Goal: Task Accomplishment & Management: Manage account settings

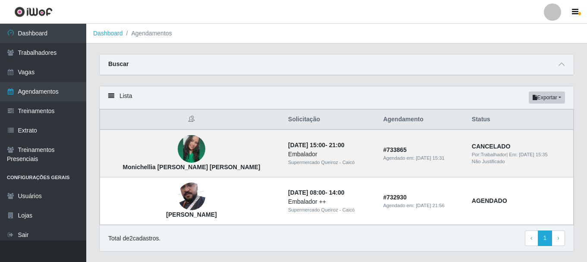
scroll to position [22, 0]
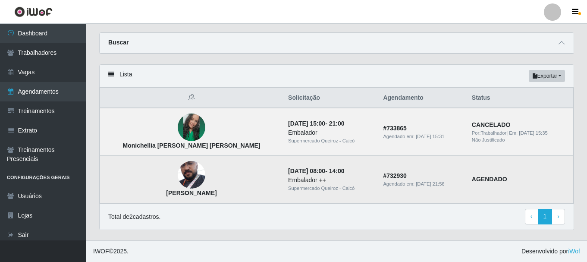
click at [315, 174] on td "[DATE] 08:00 - 14:00 Embalador ++ Supermercado [PERSON_NAME]" at bounding box center [330, 179] width 95 height 47
click at [378, 176] on td "# 732930 Agendado em: 05/09/2025, 21:56" at bounding box center [422, 179] width 88 height 47
click at [324, 186] on div "Supermercado Queiroz - Caicó" at bounding box center [330, 188] width 85 height 7
click at [297, 179] on div "Embalador ++" at bounding box center [330, 179] width 85 height 9
drag, startPoint x: 189, startPoint y: 187, endPoint x: 258, endPoint y: 190, distance: 69.1
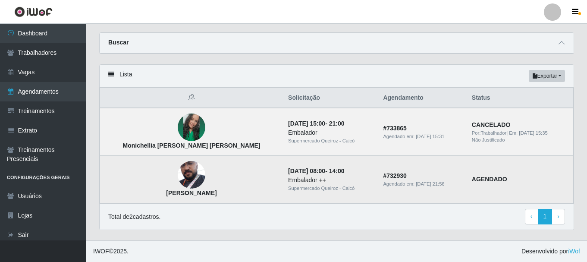
click at [196, 185] on td "[PERSON_NAME]" at bounding box center [191, 179] width 183 height 47
click at [326, 178] on div "Embalador ++" at bounding box center [330, 179] width 85 height 9
click at [420, 192] on td "# 732930 Agendado em: 05/09/2025, 21:56" at bounding box center [422, 179] width 88 height 47
click at [383, 184] on div "Agendado em: 05/09/2025, 21:56" at bounding box center [422, 183] width 78 height 7
click at [334, 182] on td "[DATE] 08:00 - 14:00 Embalador ++ Supermercado [PERSON_NAME]" at bounding box center [330, 179] width 95 height 47
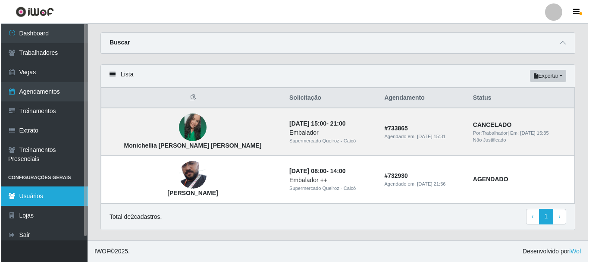
scroll to position [4, 0]
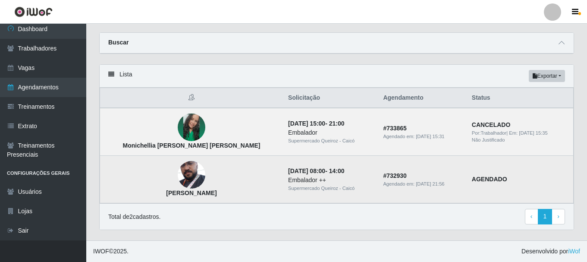
click at [331, 174] on td "[DATE] 08:00 - 14:00 Embalador ++ Supermercado [PERSON_NAME]" at bounding box center [330, 179] width 95 height 47
click at [213, 175] on td "[PERSON_NAME]" at bounding box center [191, 179] width 183 height 47
click at [178, 176] on img at bounding box center [192, 175] width 28 height 47
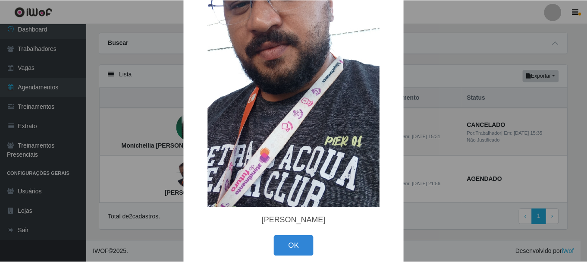
scroll to position [114, 0]
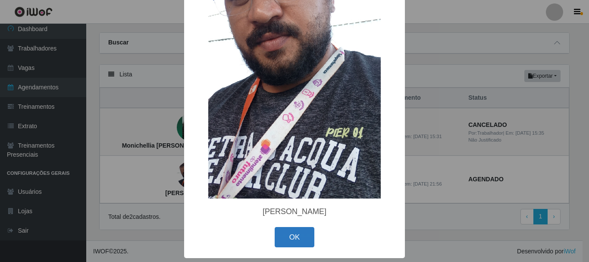
click at [290, 238] on button "OK" at bounding box center [295, 237] width 40 height 20
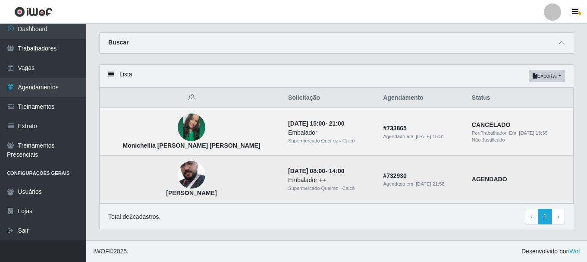
click at [467, 173] on td "AGENDADO" at bounding box center [520, 179] width 107 height 47
click at [378, 182] on td "# 732930 Agendado em: 05/09/2025, 21:56" at bounding box center [422, 179] width 88 height 47
click at [303, 181] on div "Embalador ++" at bounding box center [330, 179] width 85 height 9
drag, startPoint x: 285, startPoint y: 177, endPoint x: 278, endPoint y: 177, distance: 6.9
click at [288, 177] on div "Embalador ++" at bounding box center [330, 179] width 85 height 9
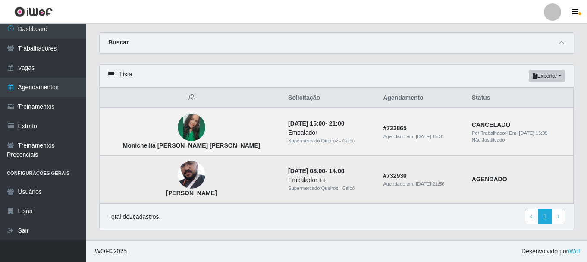
click at [222, 174] on td "[PERSON_NAME]" at bounding box center [191, 179] width 183 height 47
click at [330, 166] on td "[DATE] 08:00 - 14:00 Embalador ++ Supermercado [PERSON_NAME]" at bounding box center [330, 179] width 95 height 47
click at [333, 177] on div "Embalador ++" at bounding box center [330, 179] width 85 height 9
drag, startPoint x: 420, startPoint y: 165, endPoint x: 399, endPoint y: 172, distance: 21.7
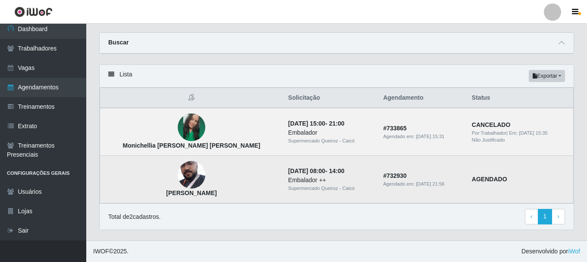
click at [417, 166] on td "# 732930 Agendado em: 05/09/2025, 21:56" at bounding box center [422, 179] width 88 height 47
click at [383, 177] on strong "# 732930" at bounding box center [395, 175] width 24 height 7
click at [383, 175] on strong "# 732930" at bounding box center [395, 175] width 24 height 7
click at [313, 179] on div "Embalador ++" at bounding box center [330, 179] width 85 height 9
click at [497, 177] on td "AGENDADO" at bounding box center [520, 179] width 107 height 47
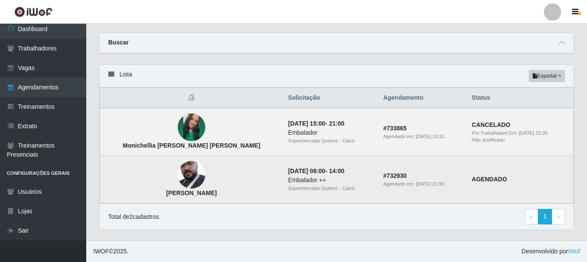
drag, startPoint x: 347, startPoint y: 178, endPoint x: 330, endPoint y: 171, distance: 18.0
click at [330, 171] on td "[DATE] 08:00 - 14:00 Embalador ++ Supermercado [PERSON_NAME]" at bounding box center [330, 179] width 95 height 47
click at [134, 175] on td "[PERSON_NAME]" at bounding box center [191, 179] width 183 height 47
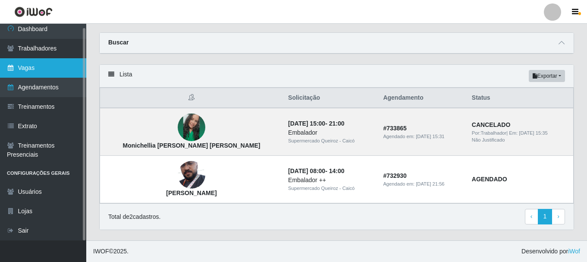
click at [43, 64] on link "Vagas" at bounding box center [43, 67] width 86 height 19
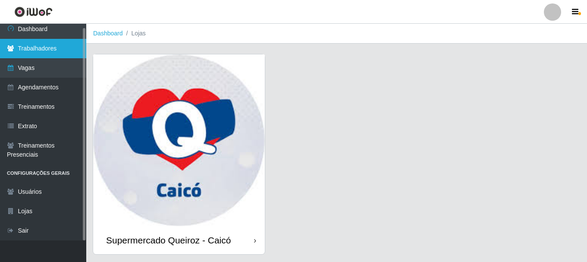
click at [36, 49] on link "Trabalhadores" at bounding box center [43, 48] width 86 height 19
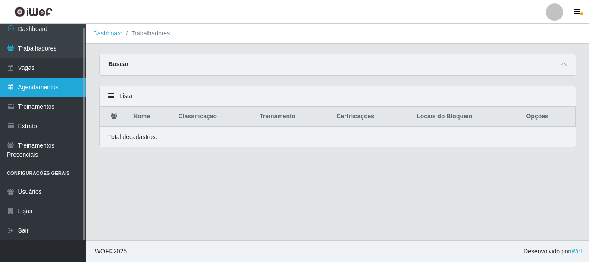
click at [27, 92] on link "Agendamentos" at bounding box center [43, 87] width 86 height 19
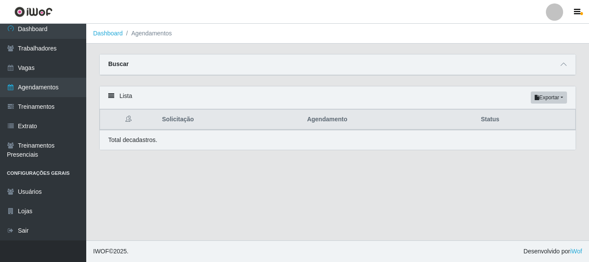
click at [150, 34] on li "Agendamentos" at bounding box center [147, 33] width 49 height 9
click at [550, 99] on button "Exportar" at bounding box center [549, 97] width 36 height 12
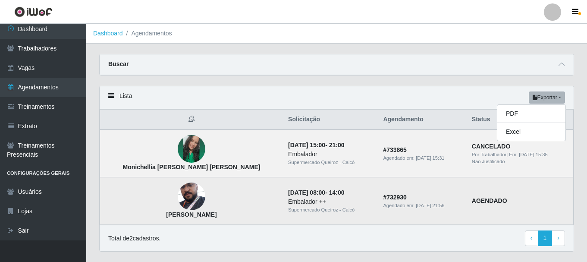
click at [378, 190] on td "# 732930 Agendado em: 05/09/2025, 21:56" at bounding box center [422, 200] width 88 height 47
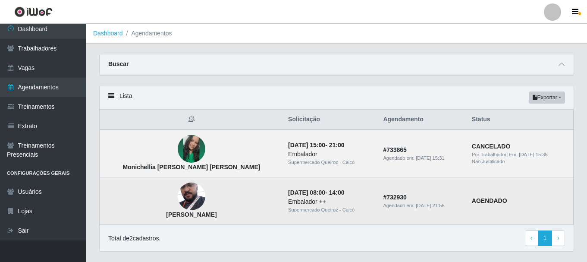
click at [416, 203] on time "[DATE] 21:56" at bounding box center [430, 205] width 28 height 5
drag, startPoint x: 384, startPoint y: 201, endPoint x: 333, endPoint y: 195, distance: 51.3
click at [333, 195] on td "[DATE] 08:00 - 14:00 Embalador ++ Supermercado [PERSON_NAME]" at bounding box center [330, 200] width 95 height 47
drag, startPoint x: 332, startPoint y: 195, endPoint x: 318, endPoint y: 191, distance: 15.0
click at [318, 191] on td "[DATE] 08:00 - 14:00 Embalador ++ Supermercado [PERSON_NAME]" at bounding box center [330, 200] width 95 height 47
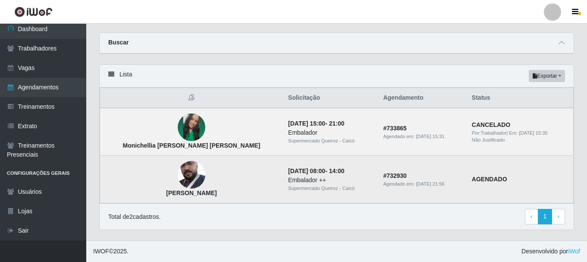
scroll to position [22, 0]
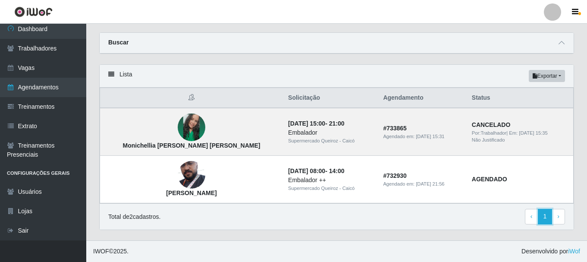
click at [544, 217] on link "1" at bounding box center [545, 217] width 15 height 16
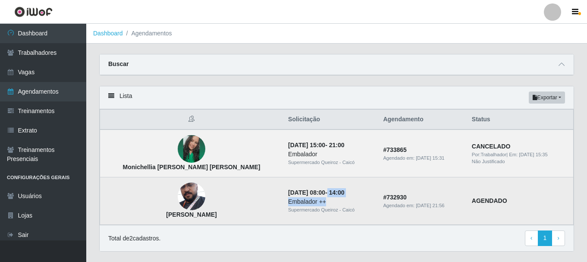
click at [290, 197] on td "[DATE] 08:00 - 14:00 Embalador ++ Supermercado [PERSON_NAME]" at bounding box center [330, 200] width 95 height 47
click at [303, 204] on div "Embalador ++" at bounding box center [330, 201] width 85 height 9
drag, startPoint x: 310, startPoint y: 201, endPoint x: 287, endPoint y: 199, distance: 23.0
click at [288, 199] on div "Embalador ++" at bounding box center [330, 201] width 85 height 9
click at [288, 202] on div "Embalador ++" at bounding box center [330, 201] width 85 height 9
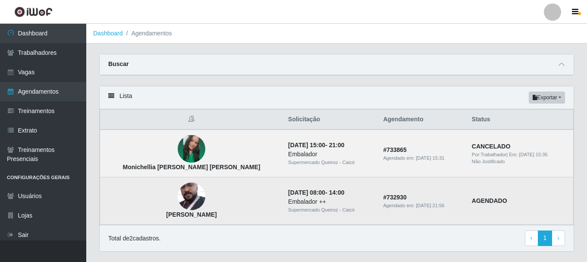
click at [288, 204] on div "Embalador ++" at bounding box center [330, 201] width 85 height 9
click at [149, 201] on td "[PERSON_NAME]" at bounding box center [191, 200] width 183 height 47
click at [178, 198] on img at bounding box center [192, 196] width 28 height 47
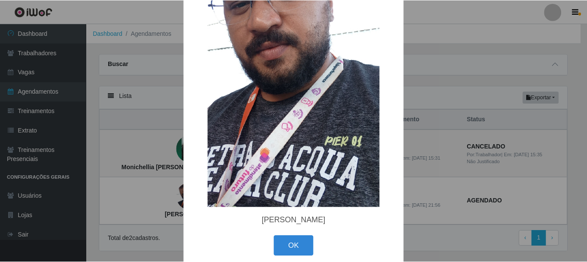
scroll to position [114, 0]
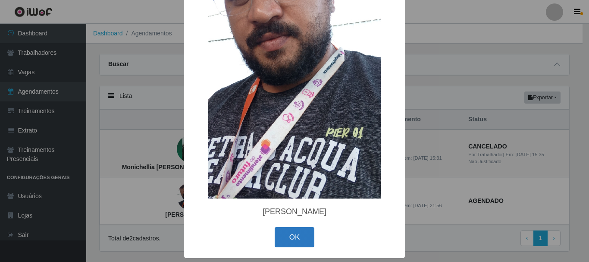
click at [291, 235] on button "OK" at bounding box center [295, 237] width 40 height 20
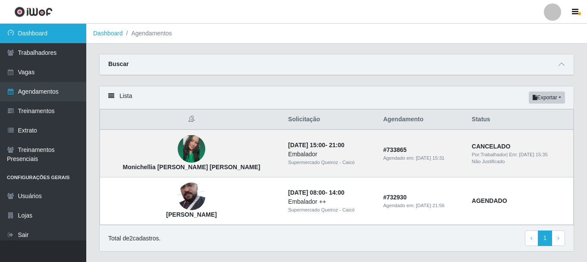
click at [45, 32] on link "Dashboard" at bounding box center [43, 33] width 86 height 19
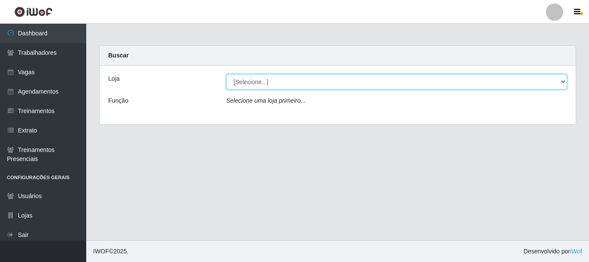
click at [383, 82] on select "[Selecione...] Supermercado Queiroz - Caicó" at bounding box center [396, 81] width 341 height 15
select select "512"
click at [226, 74] on select "[Selecione...] Supermercado Queiroz - Caicó" at bounding box center [396, 81] width 341 height 15
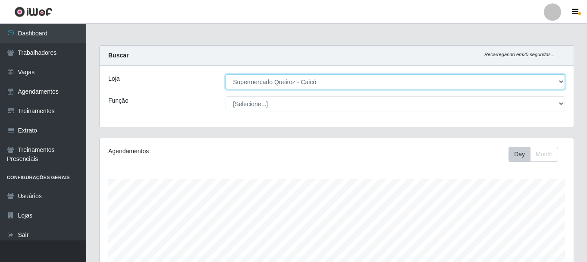
scroll to position [179, 474]
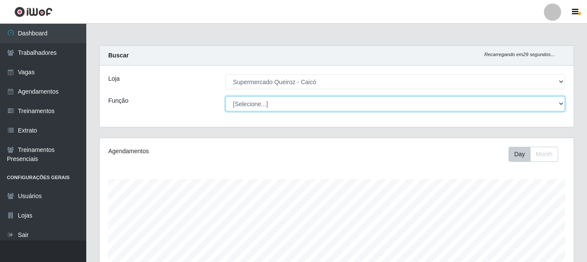
click at [321, 107] on select "[Selecione...] Embalador Embalador + Embalador ++" at bounding box center [395, 103] width 339 height 15
select select "71"
click at [226, 96] on select "[Selecione...] Embalador Embalador + Embalador ++" at bounding box center [395, 103] width 339 height 15
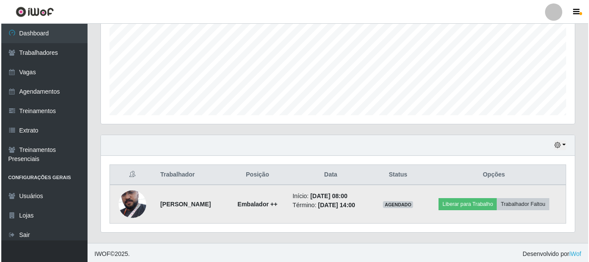
scroll to position [196, 0]
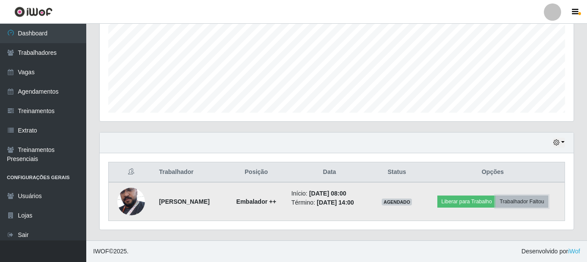
click at [529, 201] on button "Trabalhador Faltou" at bounding box center [521, 201] width 52 height 12
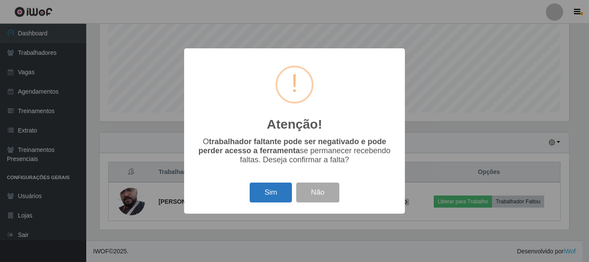
click at [270, 195] on button "Sim" at bounding box center [271, 192] width 42 height 20
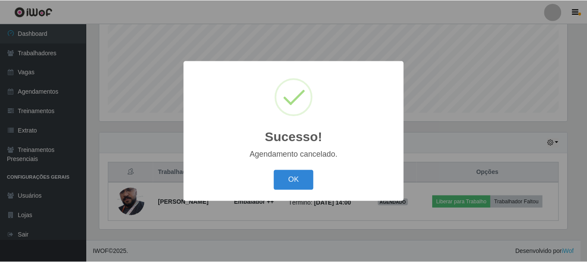
scroll to position [157, 0]
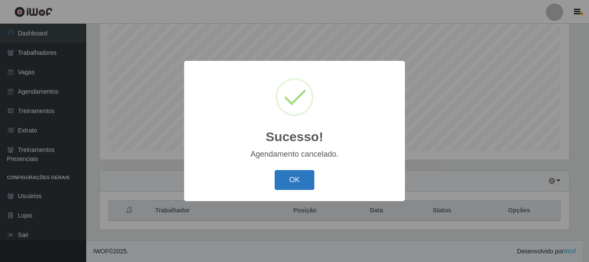
click at [306, 180] on button "OK" at bounding box center [295, 180] width 40 height 20
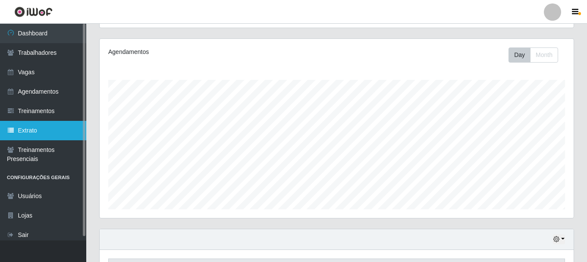
scroll to position [28, 0]
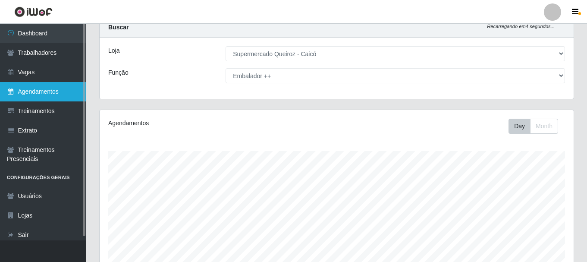
drag, startPoint x: 28, startPoint y: 91, endPoint x: 34, endPoint y: 91, distance: 6.5
click at [28, 91] on link "Agendamentos" at bounding box center [43, 91] width 86 height 19
